Goal: Information Seeking & Learning: Check status

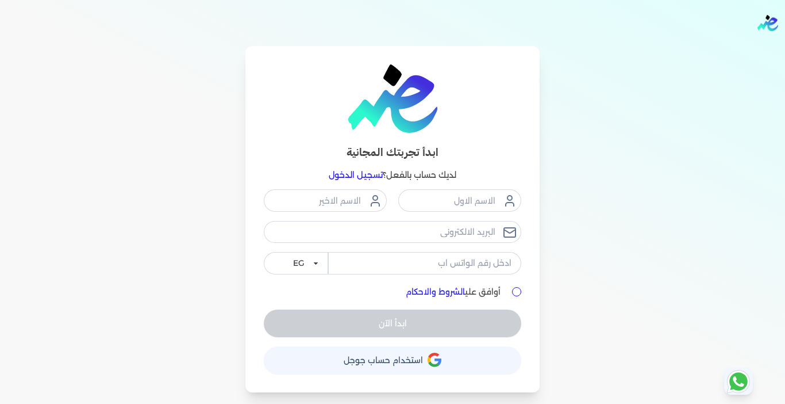
click at [364, 172] on link "تسجيل الدخول" at bounding box center [356, 175] width 54 height 10
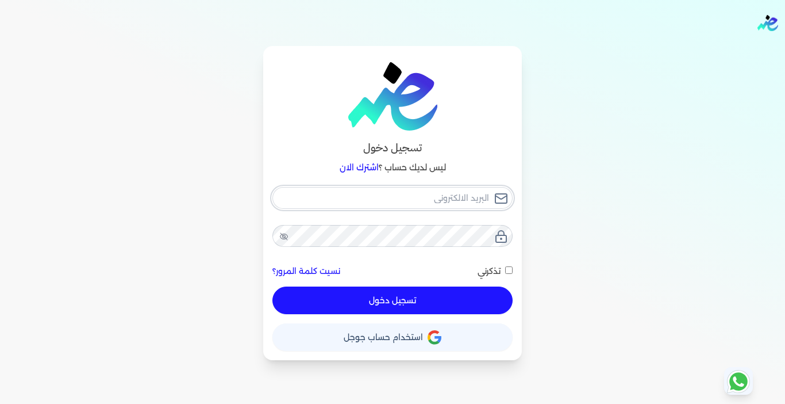
type input "[EMAIL_ADDRESS][DOMAIN_NAME]"
click at [406, 300] on button "تسجيل دخول" at bounding box center [392, 300] width 240 height 28
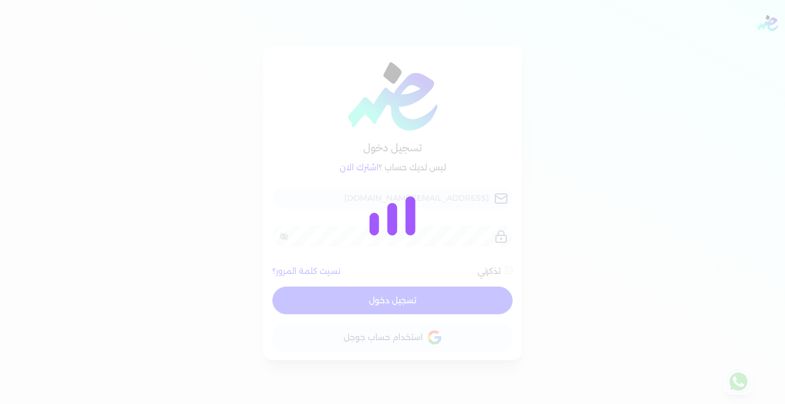
checkbox input "false"
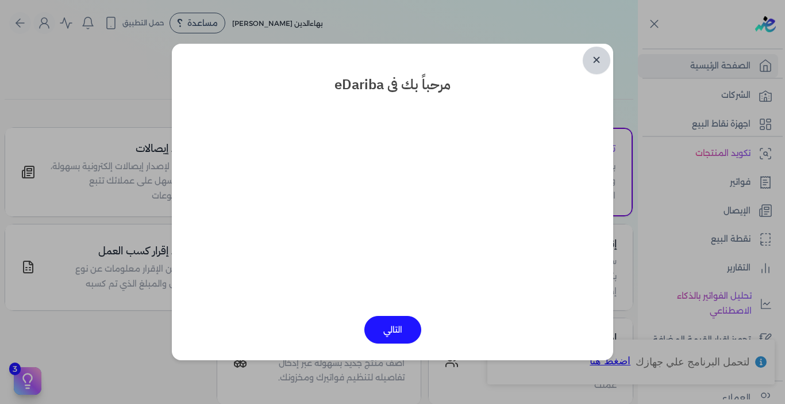
click at [601, 53] on link "✕" at bounding box center [597, 61] width 28 height 28
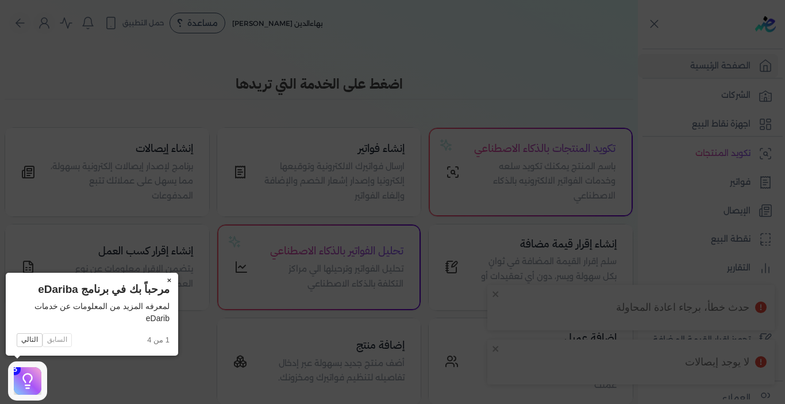
click at [167, 276] on button "×" at bounding box center [169, 280] width 18 height 16
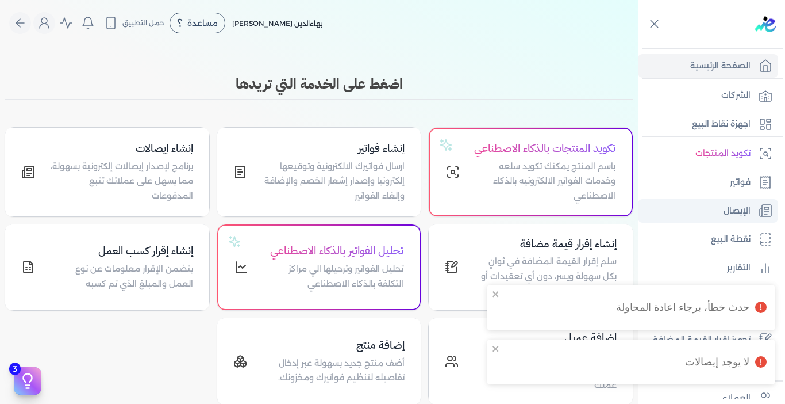
click at [755, 205] on link "الإيصال" at bounding box center [708, 211] width 140 height 24
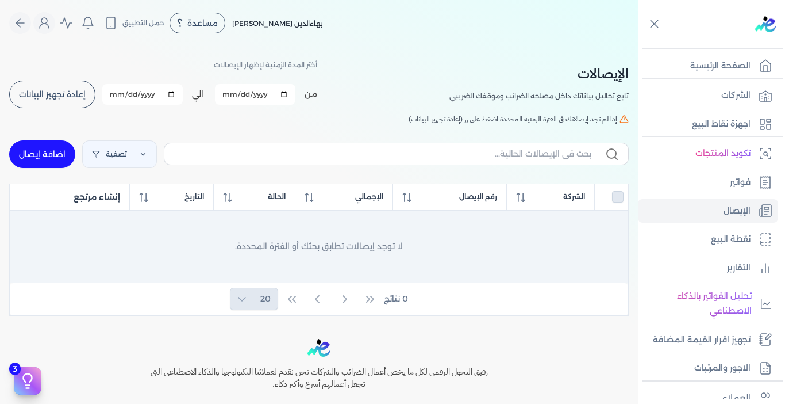
click at [481, 228] on div "لا توجد إيصالات تطابق بحثك أو الفترة المحددة." at bounding box center [319, 246] width 600 height 58
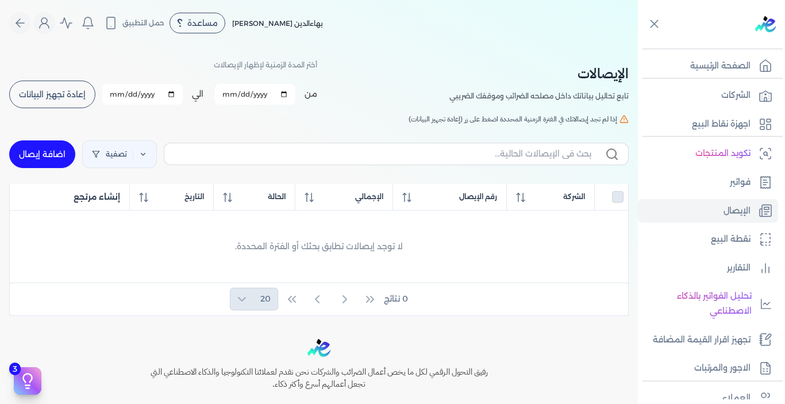
click at [252, 114] on h5 "إذا لم تجد إيصالاتك في الفترة الزمنية المحددة اضغط على زر (إعادة تجهيز البيانات)" at bounding box center [319, 119] width 620 height 10
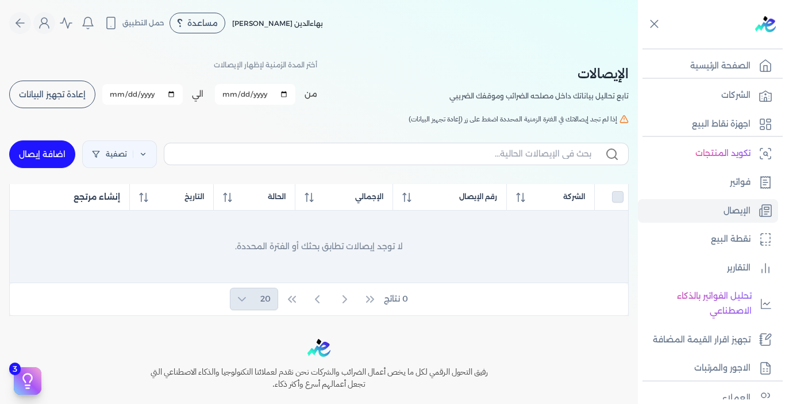
click at [137, 225] on div "لا توجد إيصالات تطابق بحثك أو الفترة المحددة." at bounding box center [319, 246] width 600 height 58
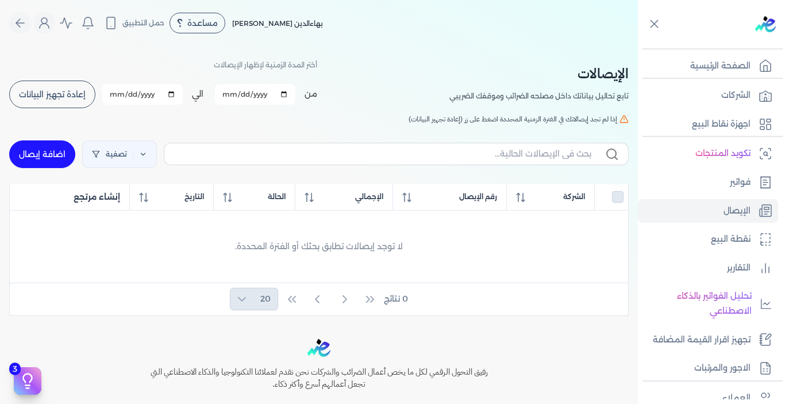
click at [77, 97] on span "إعادة تجهيز البيانات" at bounding box center [52, 94] width 67 height 8
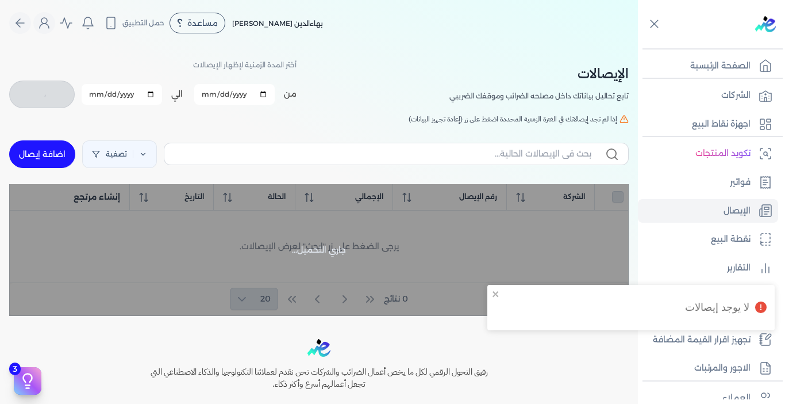
checkbox input "false"
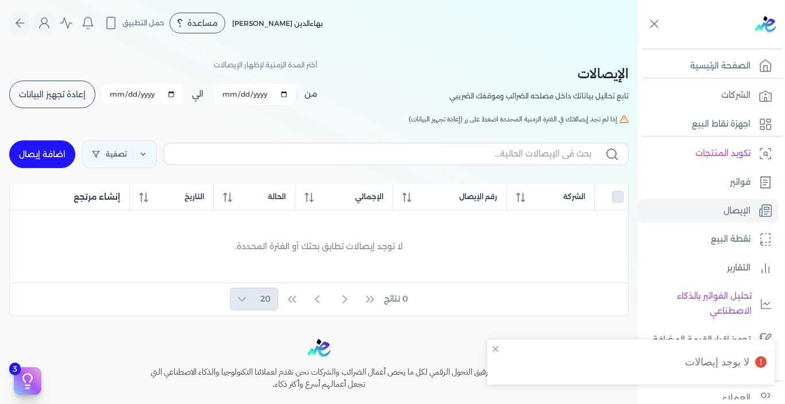
click at [254, 92] on input "2025-09-01" at bounding box center [255, 94] width 80 height 21
click at [241, 94] on input "2025-09-01" at bounding box center [255, 94] width 80 height 21
click at [233, 97] on input "2025-09-01" at bounding box center [255, 94] width 80 height 21
type input "[DATE]"
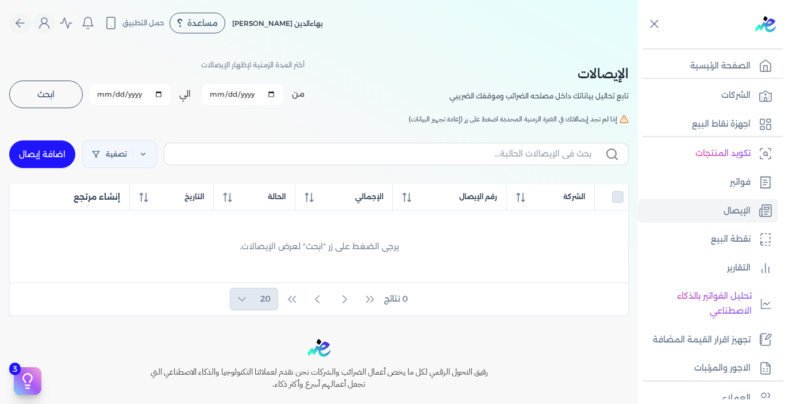
click at [62, 94] on button "ابحث" at bounding box center [46, 94] width 74 height 28
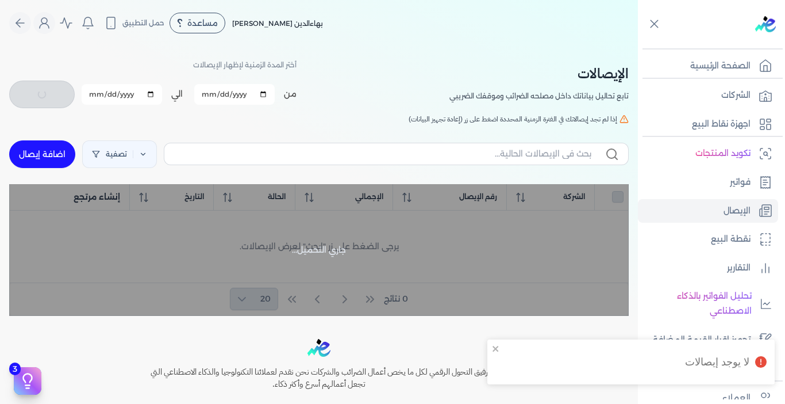
checkbox input "false"
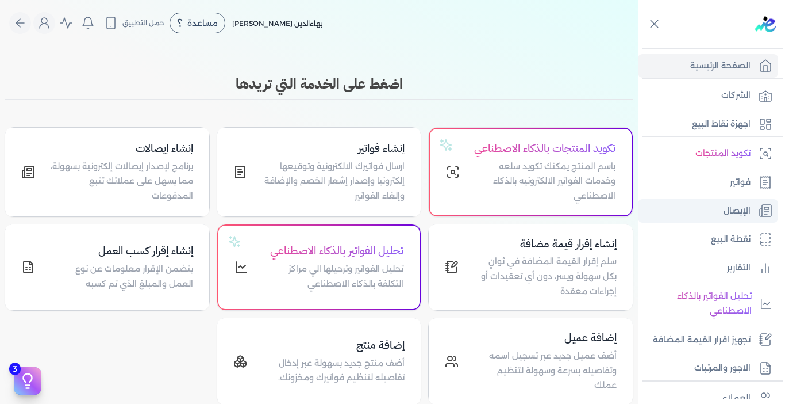
click at [740, 212] on p "الإيصال" at bounding box center [737, 210] width 27 height 15
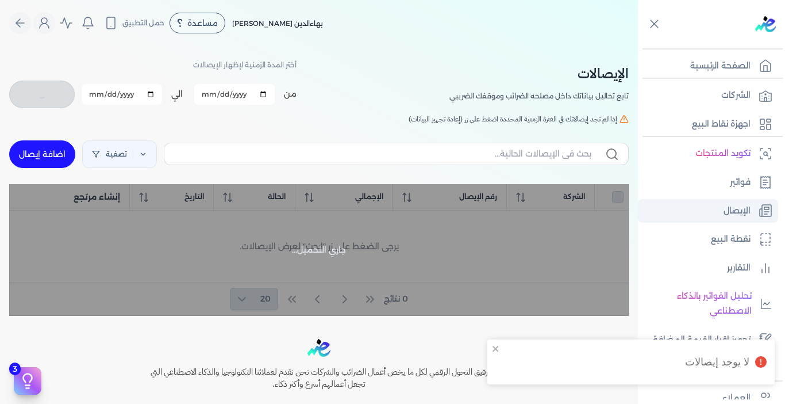
checkbox input "false"
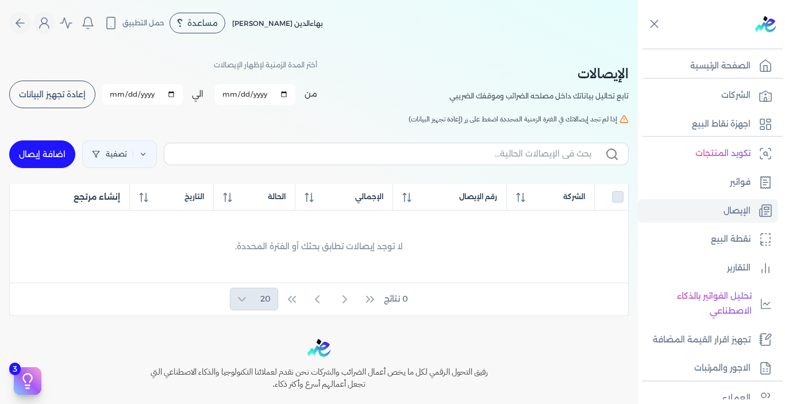
click at [626, 97] on p "تابع تحاليل بياناتك داخل مصلحه الضرائب وموقفك الضريبي" at bounding box center [539, 96] width 179 height 15
click at [751, 185] on link "فواتير" at bounding box center [708, 182] width 140 height 24
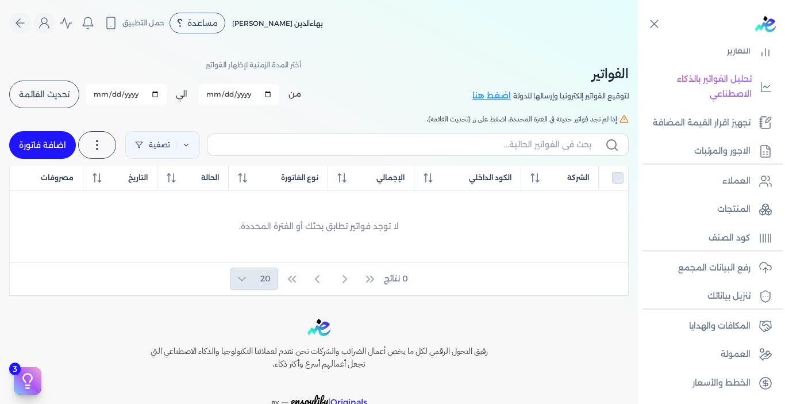
scroll to position [217, 0]
click at [62, 100] on button "تحديث القائمة" at bounding box center [44, 94] width 70 height 28
checkbox input "false"
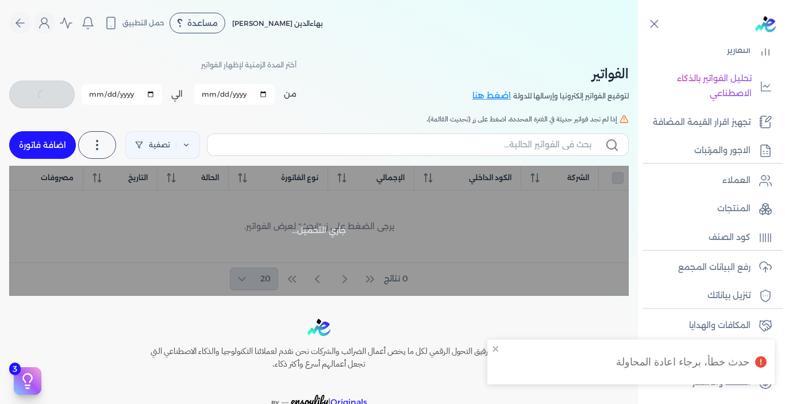
click at [268, 96] on input "[DATE]" at bounding box center [234, 94] width 80 height 21
type input "[DATE]"
checkbox input "false"
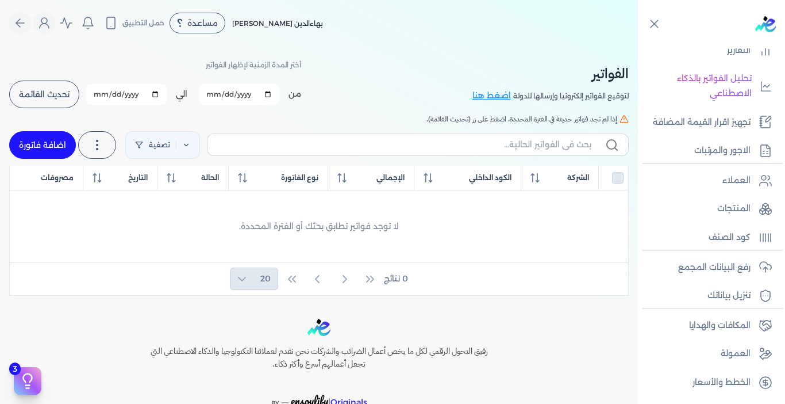
type input "[DATE]"
click at [66, 94] on span "تحديث القائمة" at bounding box center [44, 94] width 51 height 8
checkbox input "false"
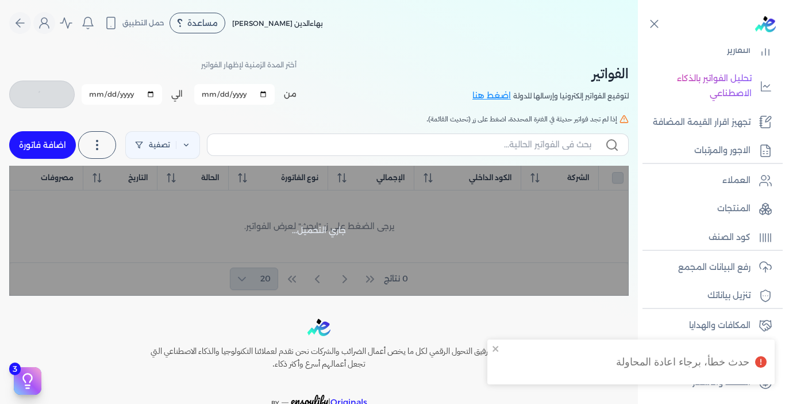
click at [128, 97] on input "[DATE]" at bounding box center [122, 94] width 80 height 21
click at [143, 94] on input "[DATE]" at bounding box center [122, 94] width 80 height 21
click at [121, 94] on input "[DATE]" at bounding box center [122, 94] width 80 height 21
click at [155, 95] on input "[DATE]" at bounding box center [122, 94] width 80 height 21
type input "[DATE]"
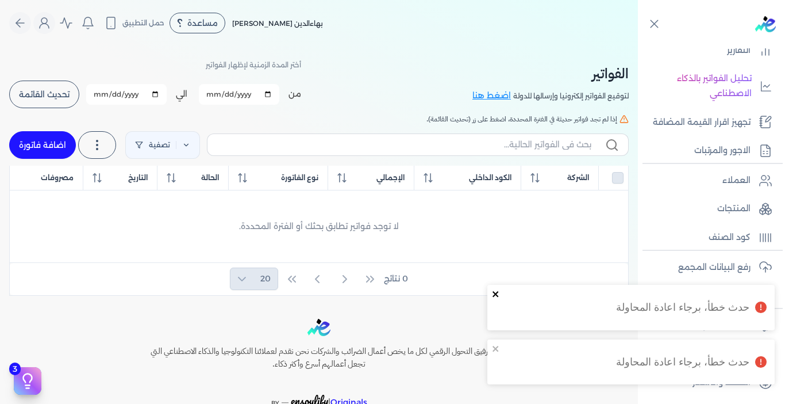
click at [494, 289] on icon "close" at bounding box center [496, 293] width 8 height 9
click at [496, 344] on icon "close" at bounding box center [496, 348] width 8 height 9
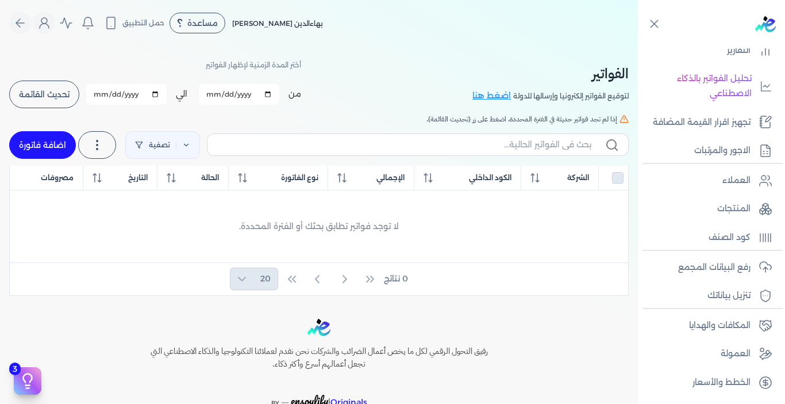
click at [30, 90] on span "تحديث القائمة" at bounding box center [44, 94] width 51 height 8
checkbox input "false"
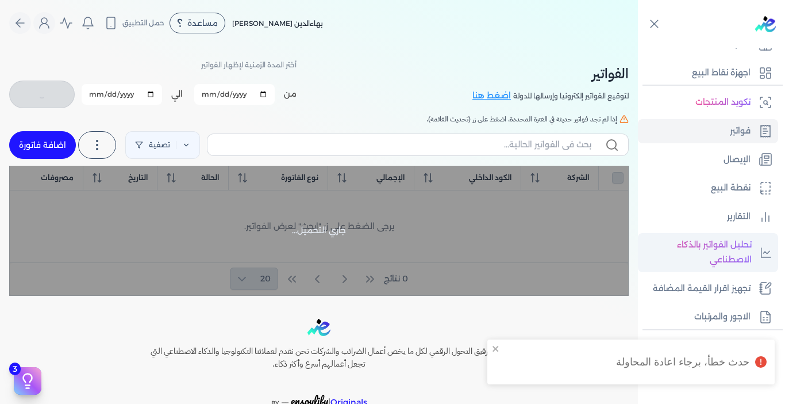
scroll to position [45, 0]
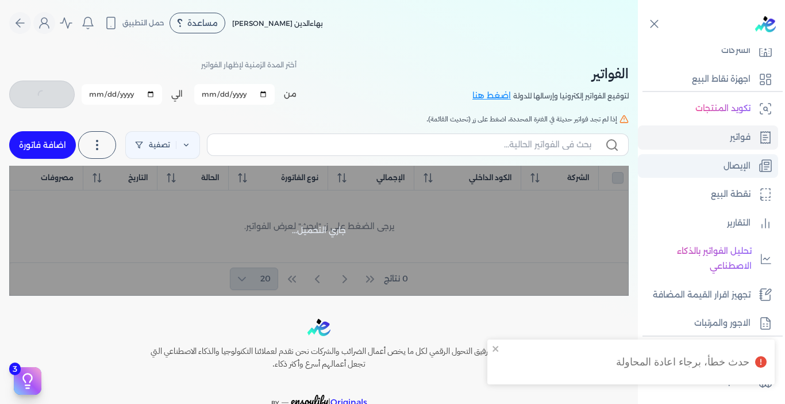
click at [739, 170] on p "الإيصال" at bounding box center [737, 166] width 27 height 15
